Goal: Information Seeking & Learning: Find specific fact

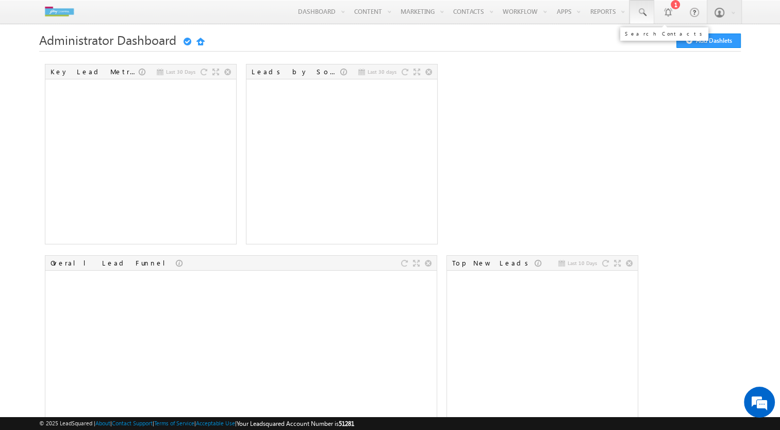
click at [646, 9] on span at bounding box center [642, 12] width 10 height 10
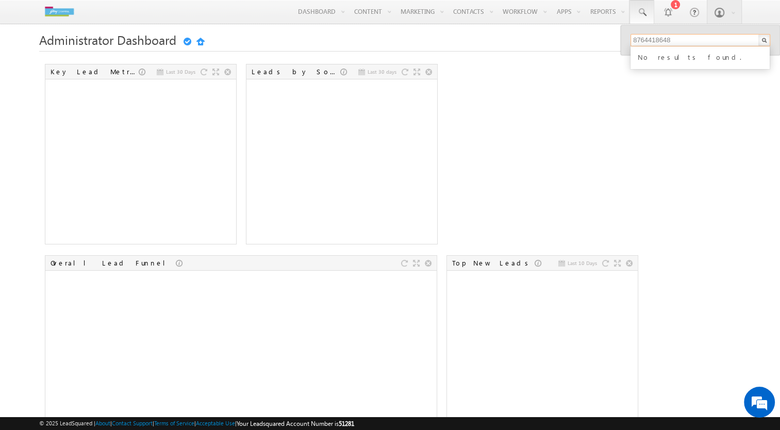
type input "8764418648"
click at [665, 52] on div "No results found." at bounding box center [705, 56] width 138 height 13
drag, startPoint x: 665, startPoint y: 52, endPoint x: 569, endPoint y: 101, distance: 107.7
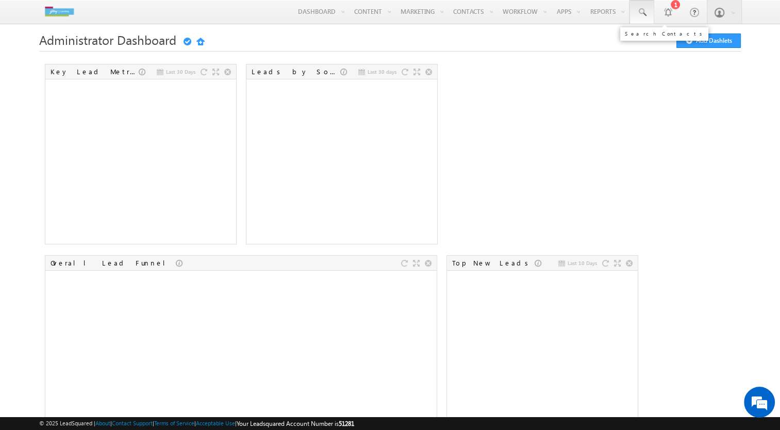
click at [636, 14] on link at bounding box center [642, 12] width 25 height 24
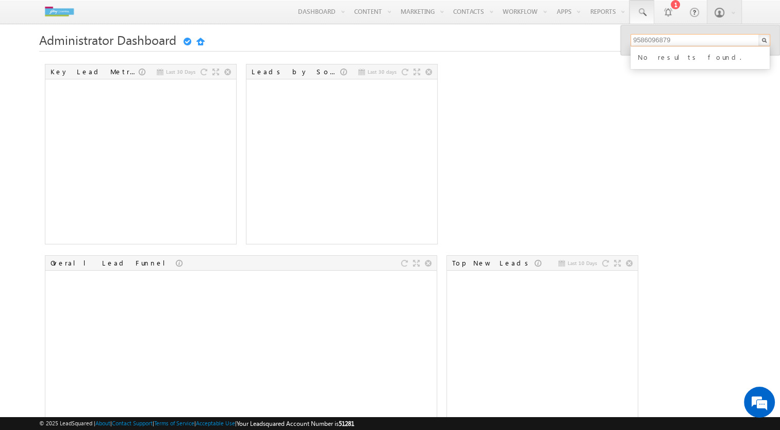
type input "9586096879"
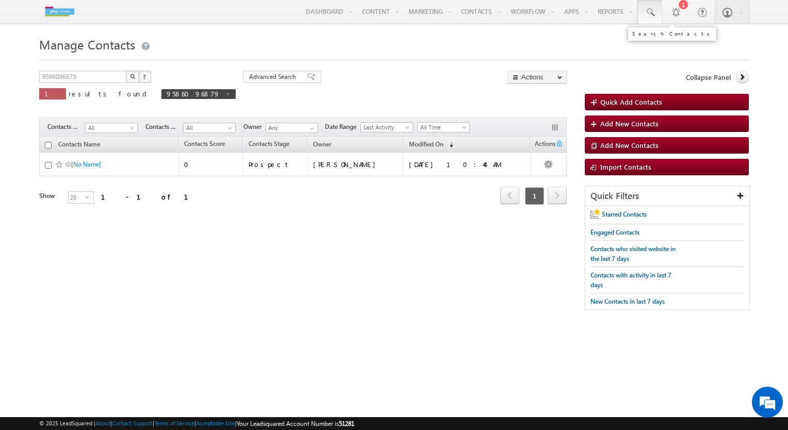
click at [650, 5] on link at bounding box center [649, 12] width 25 height 24
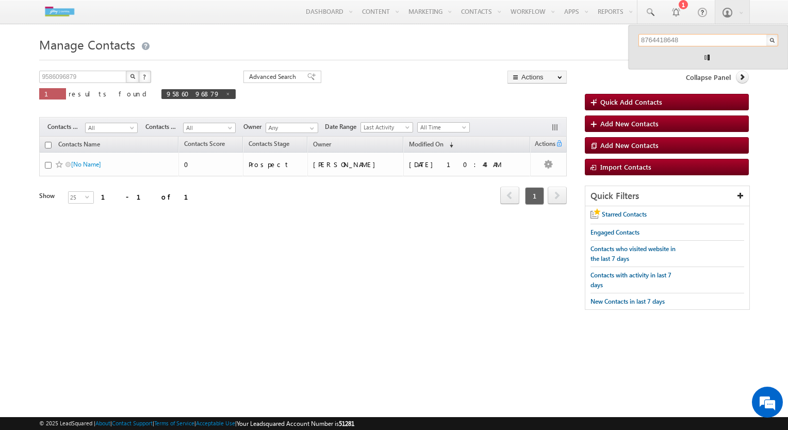
type input "8764418648"
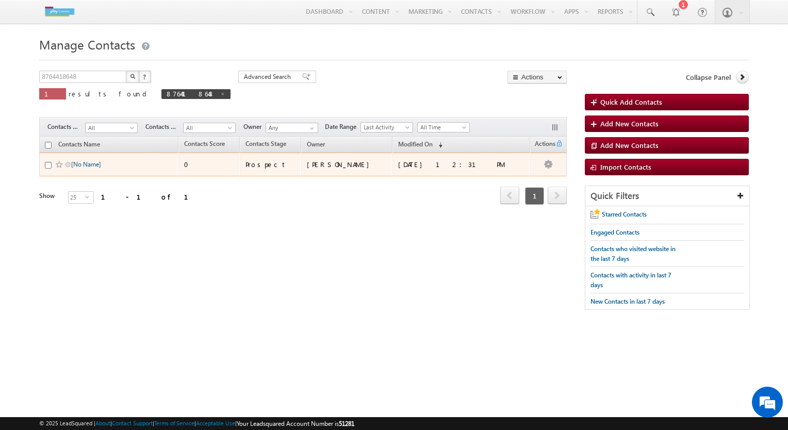
click at [85, 165] on link "[No Name]" at bounding box center [86, 164] width 30 height 8
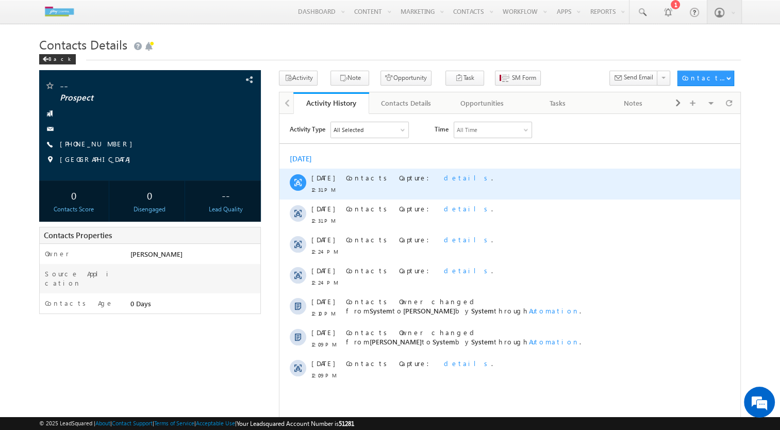
click at [444, 176] on span "details" at bounding box center [467, 177] width 47 height 9
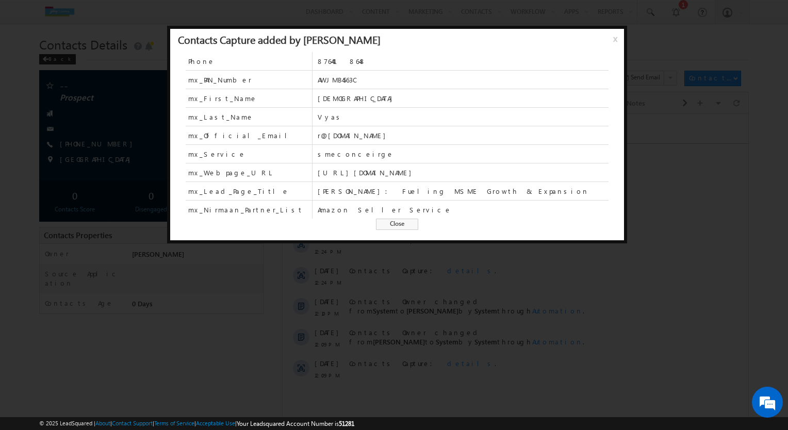
click at [408, 219] on span "Close" at bounding box center [397, 224] width 42 height 11
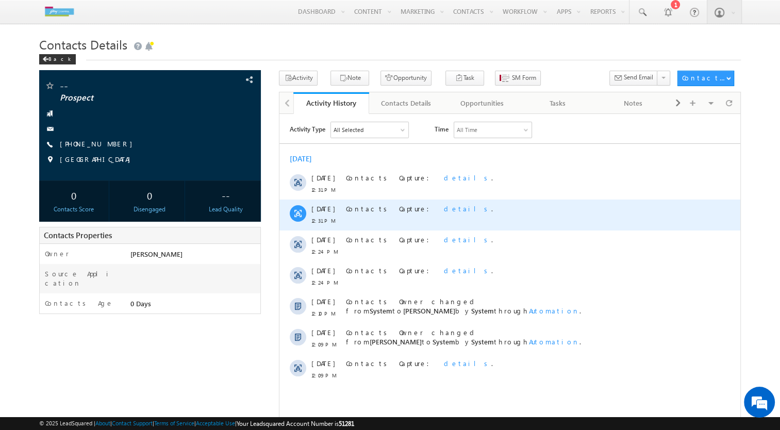
click at [444, 209] on span "details" at bounding box center [467, 208] width 47 height 9
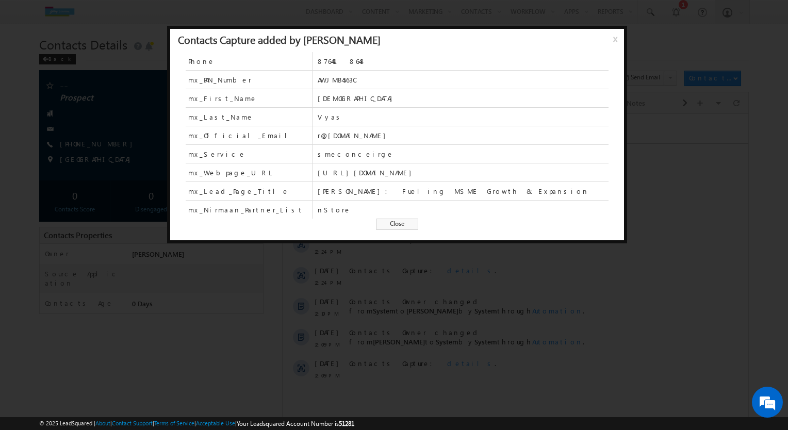
click at [399, 224] on span "Close" at bounding box center [397, 224] width 42 height 11
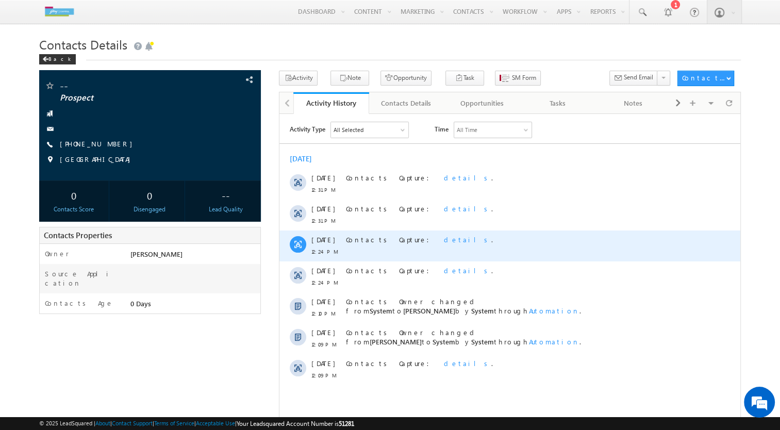
click at [444, 236] on span "details" at bounding box center [467, 239] width 47 height 9
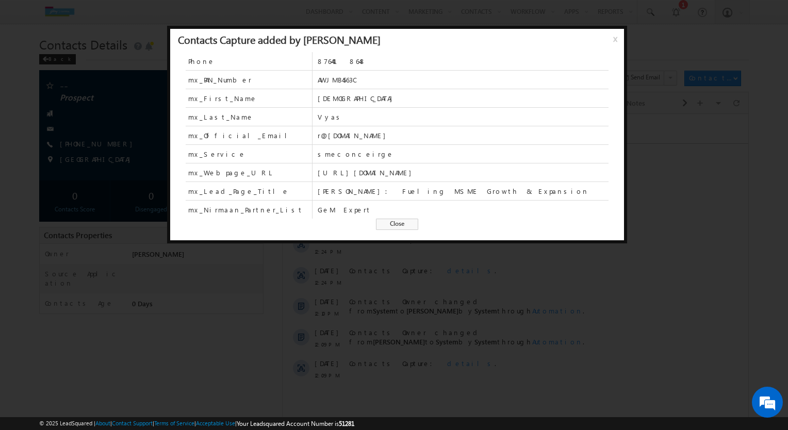
click at [391, 225] on span "Close" at bounding box center [397, 224] width 42 height 11
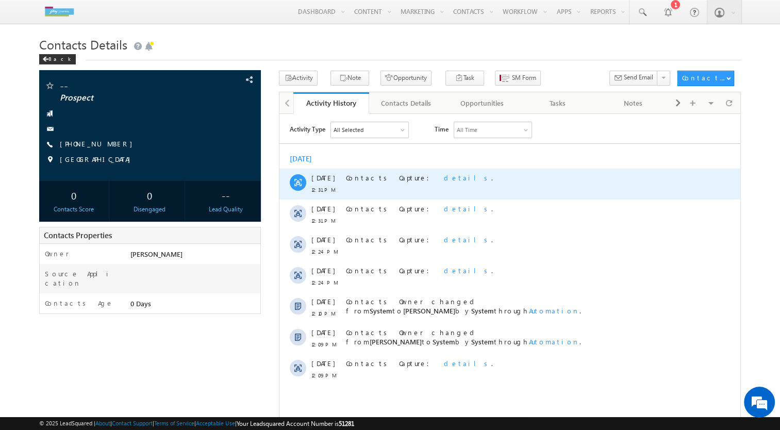
click at [444, 175] on span "details" at bounding box center [467, 177] width 47 height 9
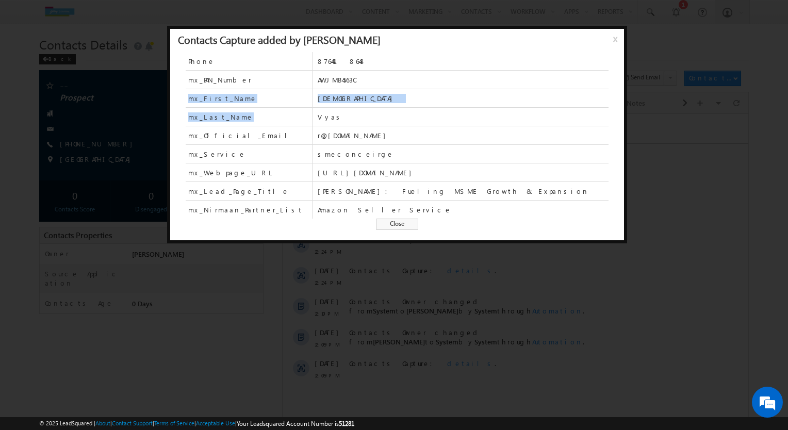
drag, startPoint x: 188, startPoint y: 97, endPoint x: 241, endPoint y: 114, distance: 56.4
click at [241, 114] on div "Phone [PHONE_NUMBER] mx_PAN_Number AWJMB4563C mx_First_Name [PERSON_NAME] mx_La…" at bounding box center [397, 135] width 423 height 167
click at [408, 227] on span "Close" at bounding box center [397, 224] width 42 height 11
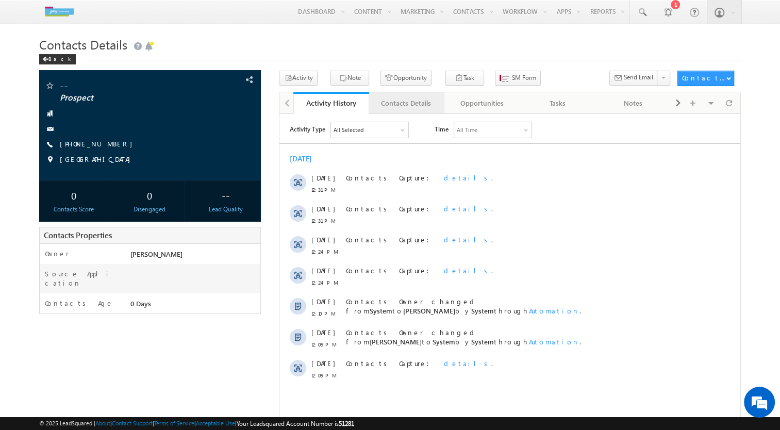
click at [410, 103] on div "Contacts Details" at bounding box center [407, 103] width 58 height 12
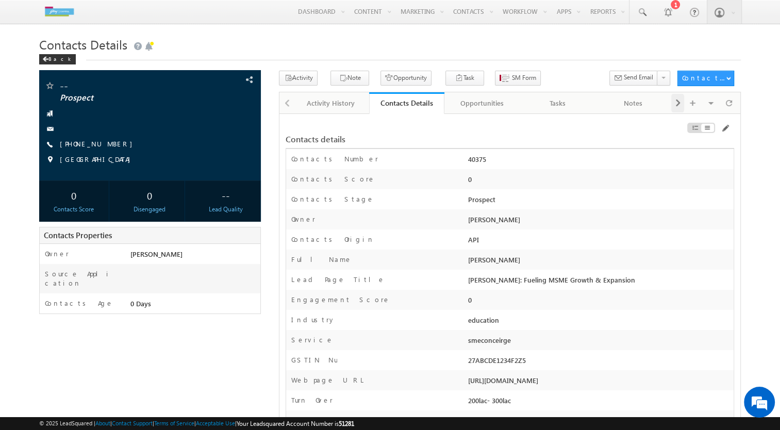
click at [679, 108] on span at bounding box center [678, 103] width 6 height 19
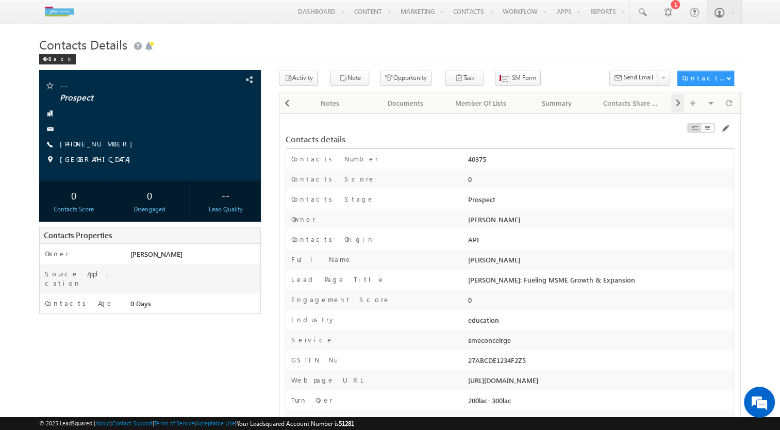
click at [679, 108] on span at bounding box center [678, 103] width 6 height 19
click at [678, 107] on div "Visible Tabs Activity History Default Contacts Details Default Opportunities De…" at bounding box center [705, 102] width 67 height 20
click at [483, 108] on div "Summary" at bounding box center [480, 103] width 58 height 12
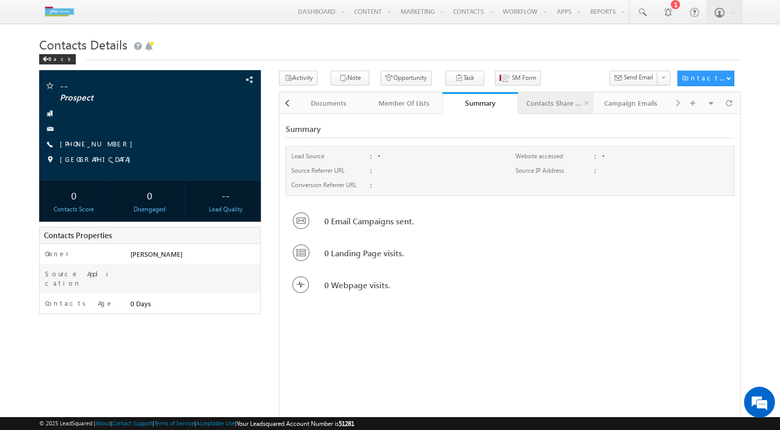
click at [549, 98] on div "Contacts Share History" at bounding box center [556, 103] width 58 height 12
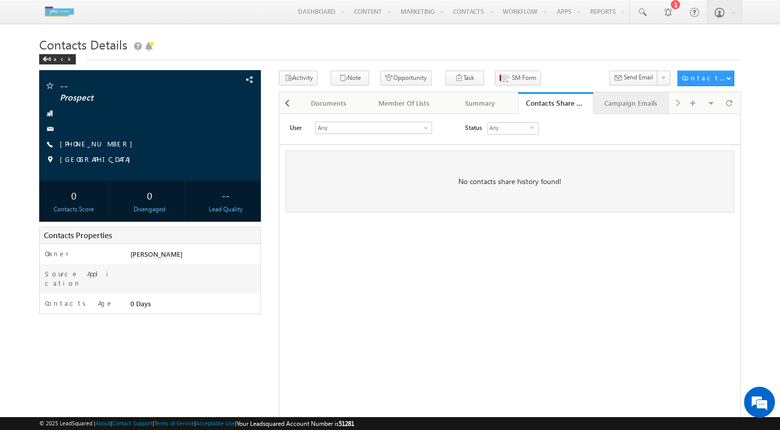
click at [630, 106] on div "Campaign Emails" at bounding box center [631, 103] width 58 height 12
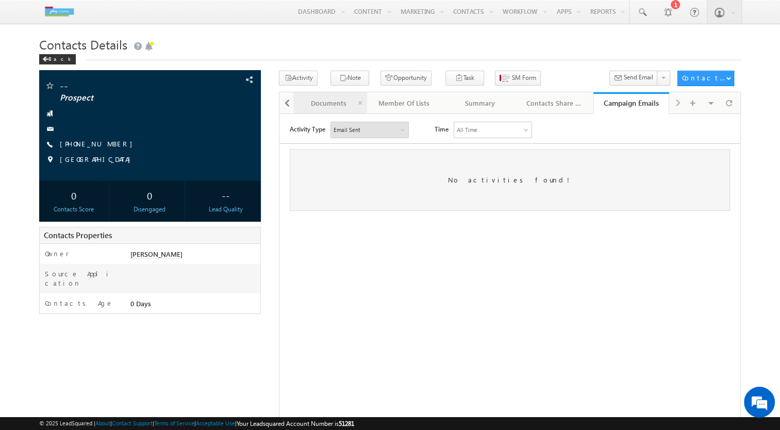
click at [314, 99] on div "Documents" at bounding box center [329, 103] width 58 height 12
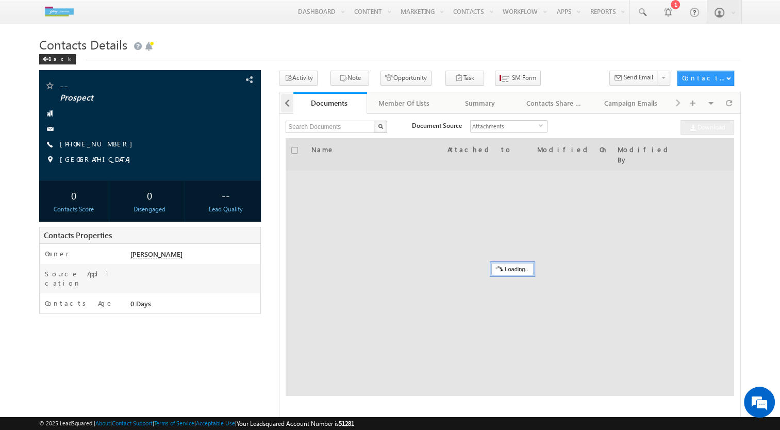
click at [283, 106] on div at bounding box center [287, 103] width 12 height 19
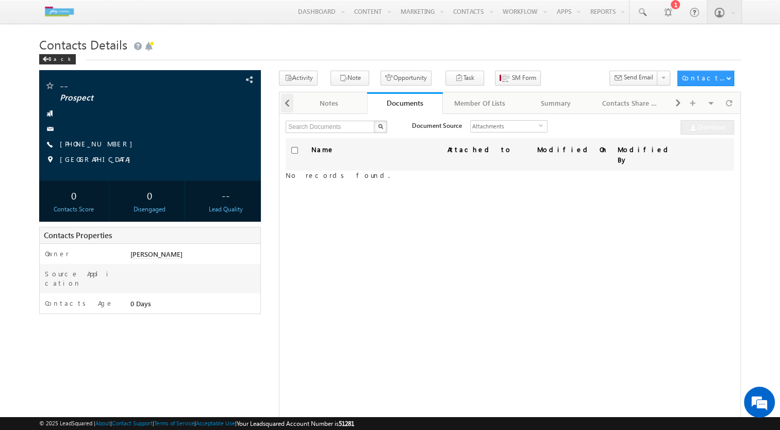
click at [283, 106] on div at bounding box center [287, 103] width 12 height 19
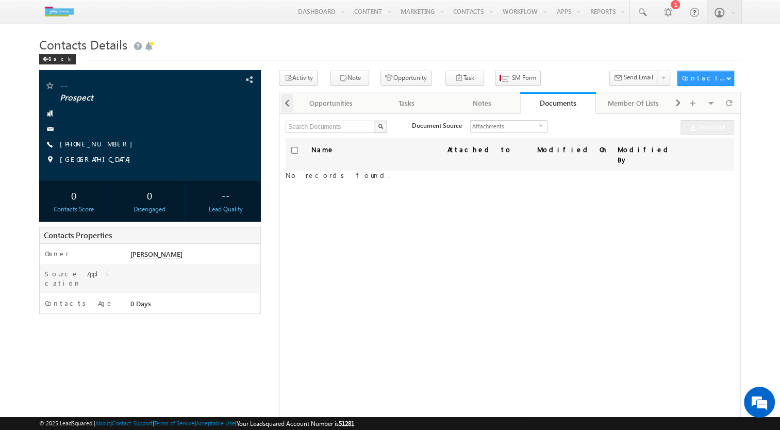
click at [283, 106] on div at bounding box center [287, 103] width 12 height 19
click at [283, 106] on div at bounding box center [287, 102] width 14 height 20
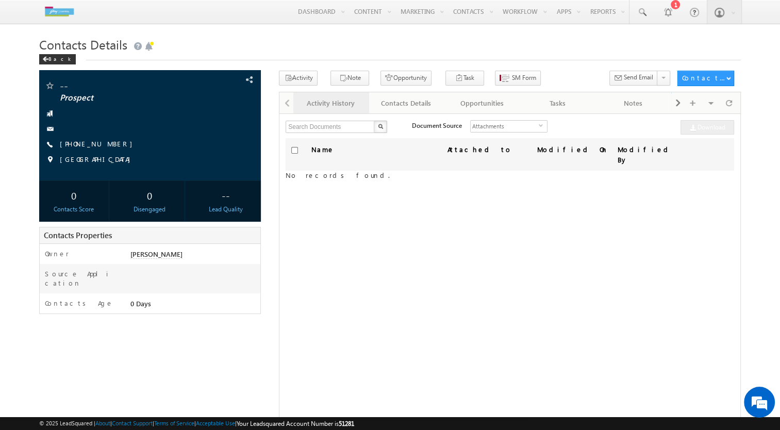
click at [301, 103] on link "Activity History" at bounding box center [331, 103] width 76 height 22
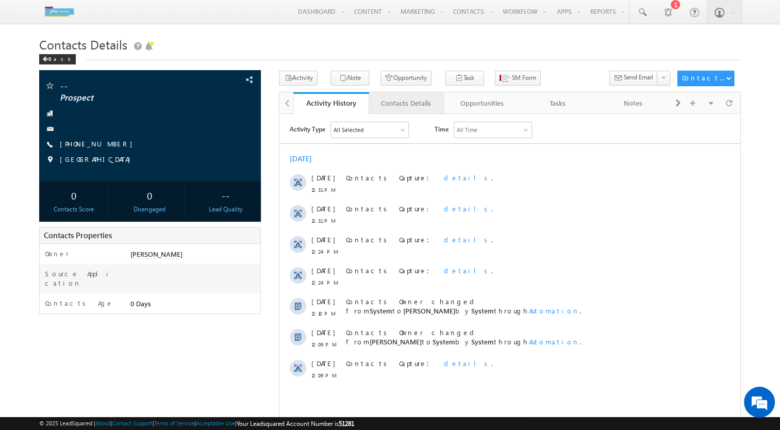
click at [419, 106] on div "Contacts Details" at bounding box center [407, 103] width 58 height 12
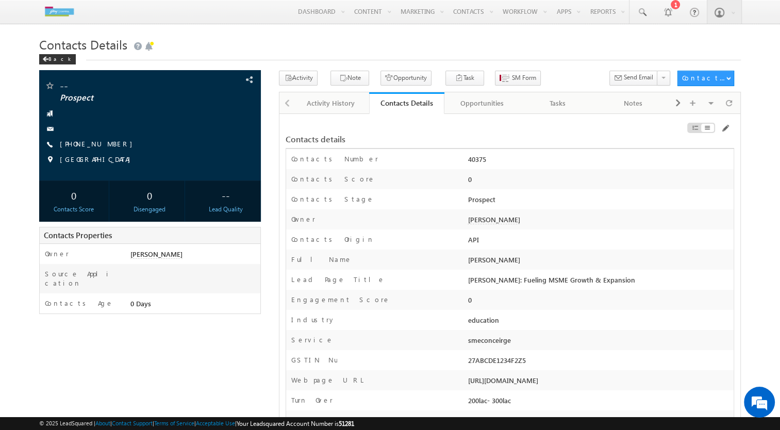
scroll to position [52, 0]
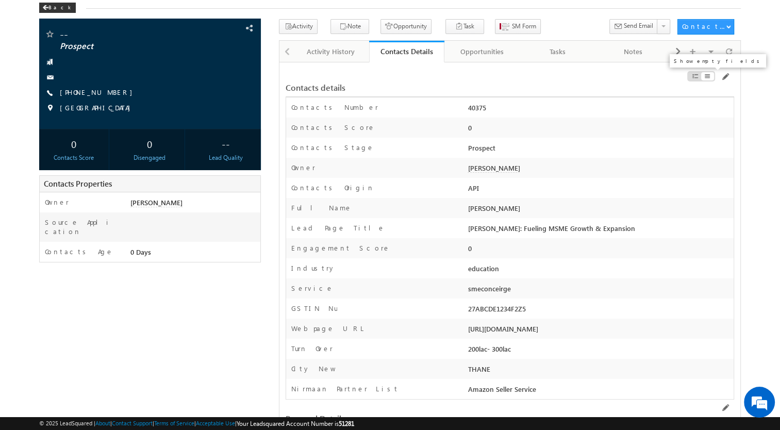
click at [694, 74] on span at bounding box center [695, 76] width 7 height 8
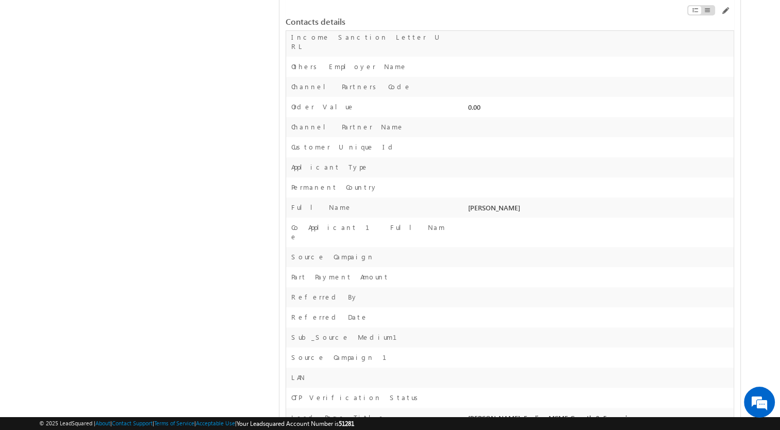
scroll to position [848, 0]
drag, startPoint x: 464, startPoint y: 153, endPoint x: 526, endPoint y: 148, distance: 62.1
click at [526, 198] on div "Full Name [PERSON_NAME]" at bounding box center [510, 208] width 448 height 20
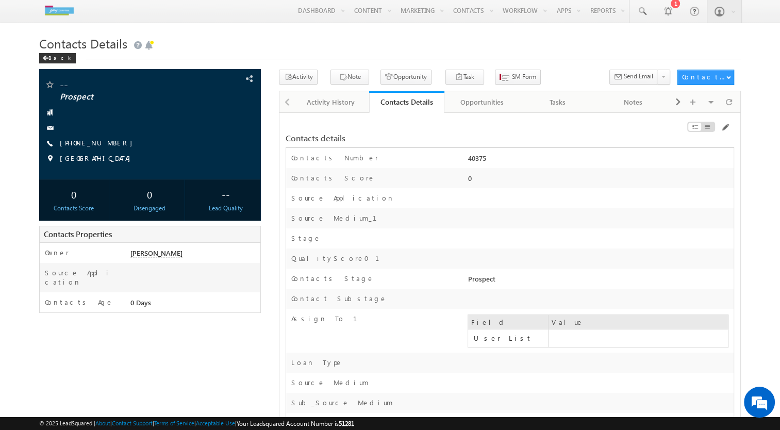
scroll to position [0, 0]
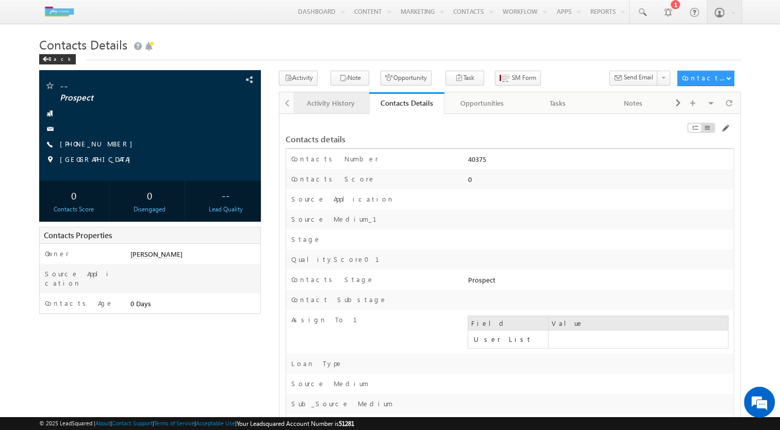
click at [349, 105] on div "Activity History" at bounding box center [331, 103] width 58 height 12
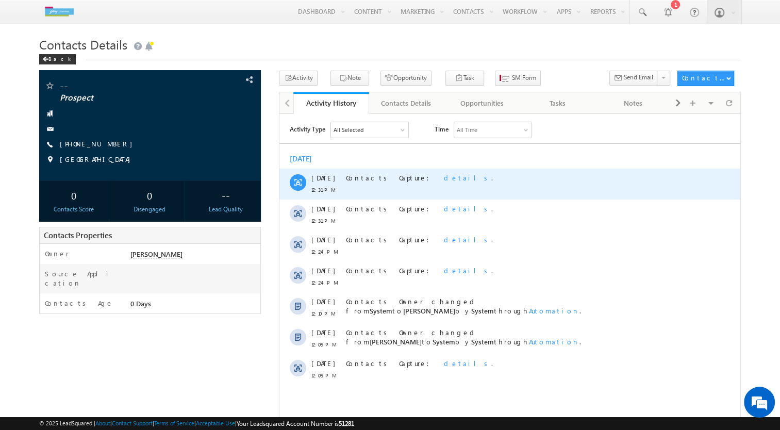
click at [444, 180] on span "details" at bounding box center [467, 177] width 47 height 9
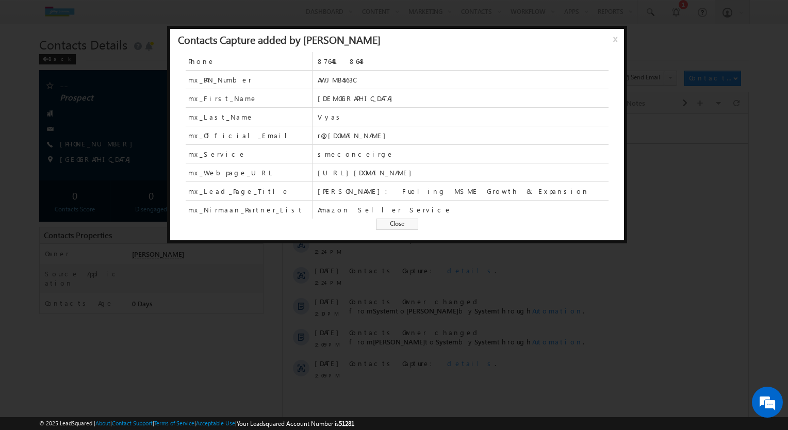
click at [613, 43] on span "x" at bounding box center [617, 43] width 8 height 19
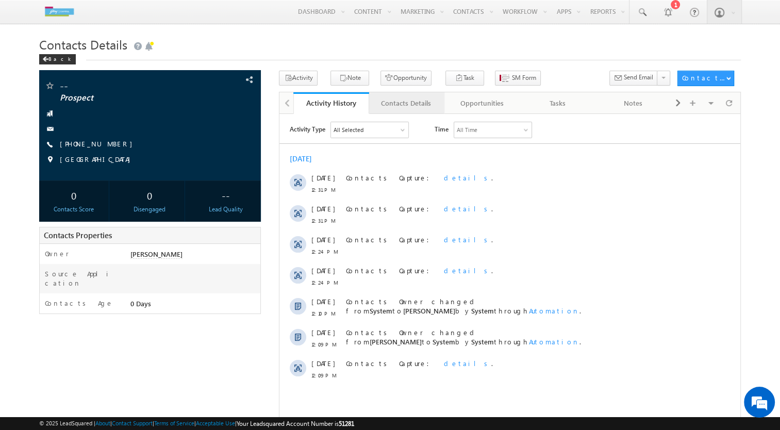
click at [414, 102] on div "Contacts Details" at bounding box center [407, 103] width 58 height 12
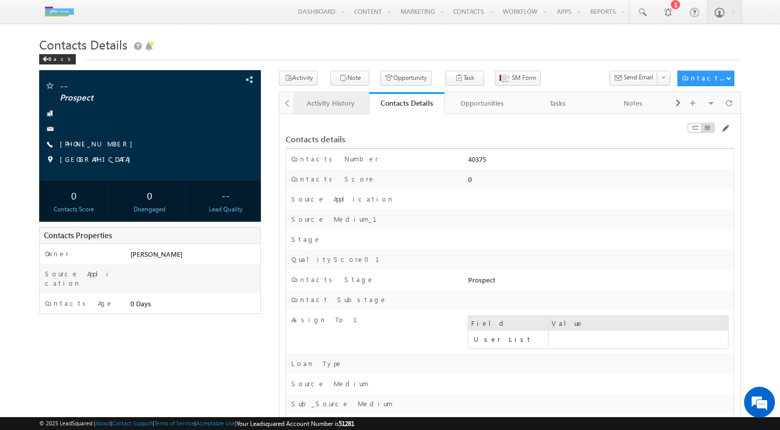
click at [326, 108] on div "Activity History" at bounding box center [331, 103] width 58 height 12
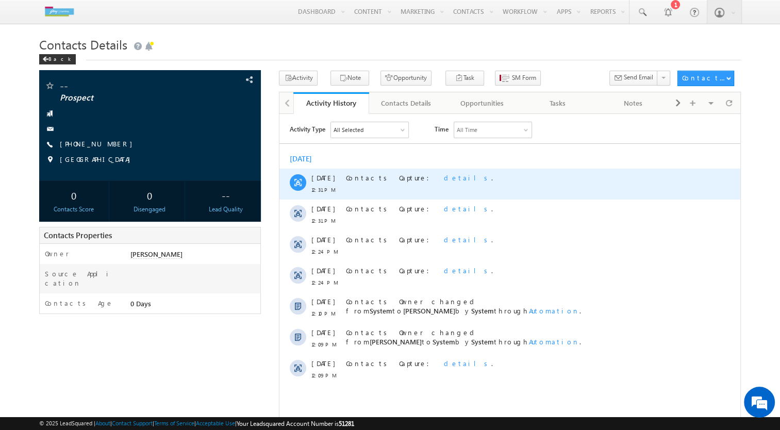
click at [444, 180] on span "details" at bounding box center [467, 177] width 47 height 9
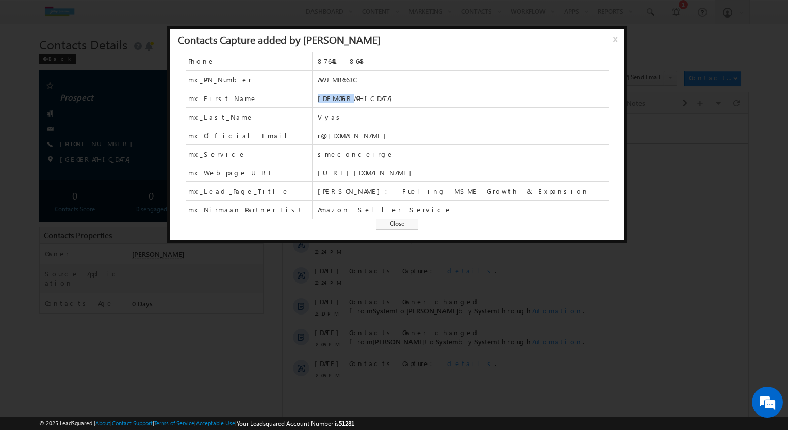
drag, startPoint x: 349, startPoint y: 100, endPoint x: 312, endPoint y: 93, distance: 38.3
click at [312, 93] on div "mx_First_Name [PERSON_NAME]" at bounding box center [397, 98] width 423 height 19
drag, startPoint x: 312, startPoint y: 93, endPoint x: 313, endPoint y: 121, distance: 27.9
click at [313, 121] on div "mx_Last_Name [PERSON_NAME]" at bounding box center [397, 117] width 423 height 19
